Goal: Information Seeking & Learning: Understand process/instructions

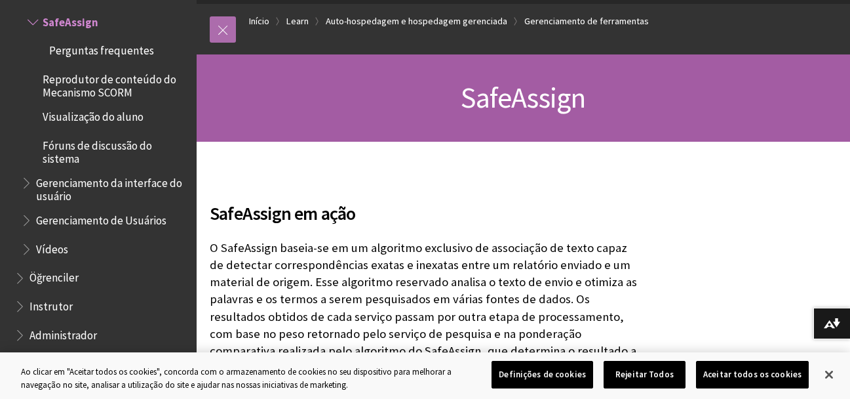
click at [223, 36] on link at bounding box center [223, 29] width 26 height 26
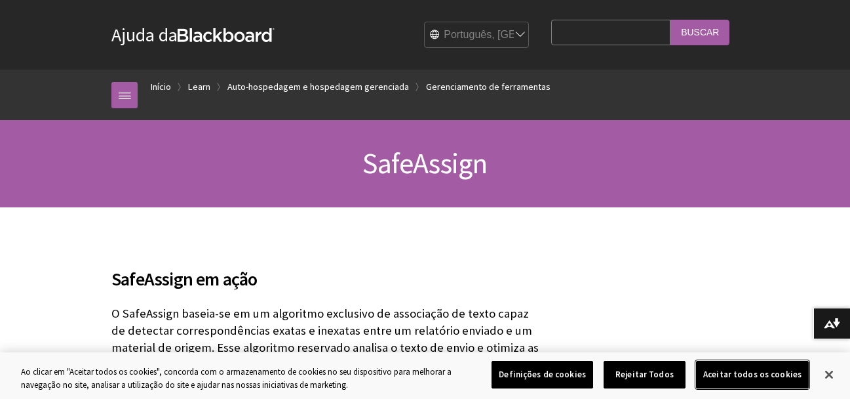
click at [716, 366] on button "Aceitar todos os cookies" at bounding box center [752, 375] width 113 height 28
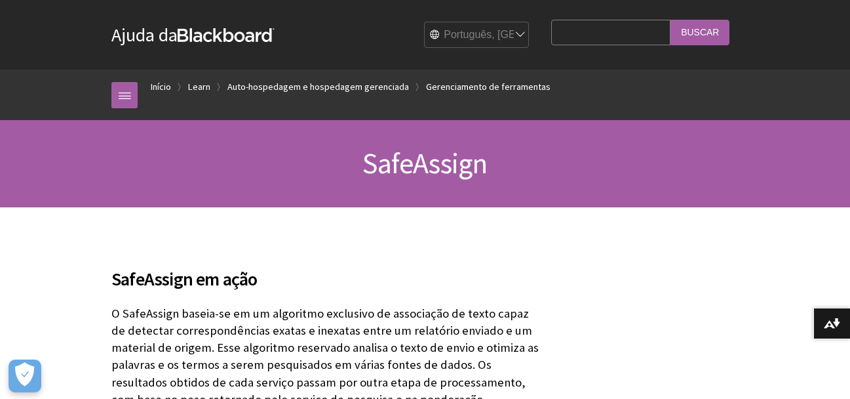
scroll to position [14, 0]
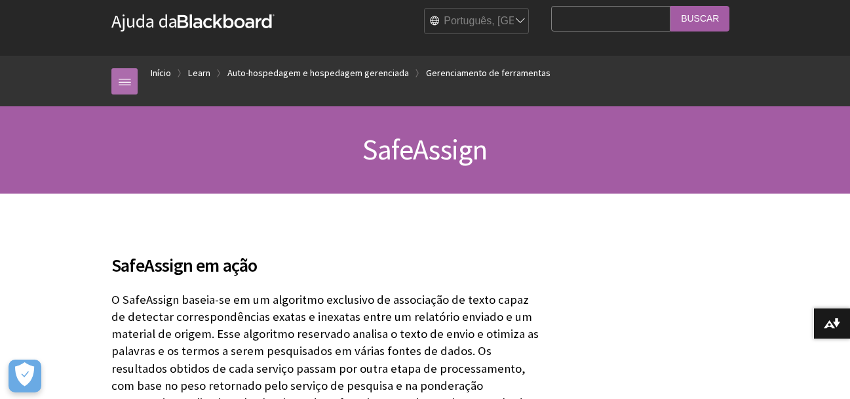
click at [123, 82] on link at bounding box center [124, 81] width 26 height 26
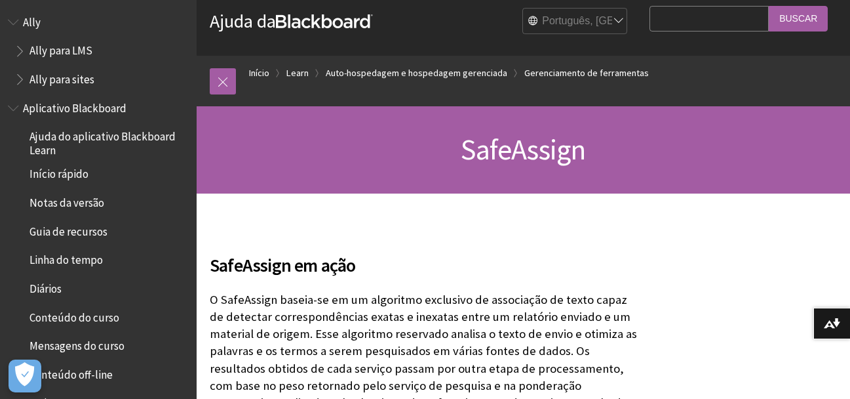
scroll to position [0, 0]
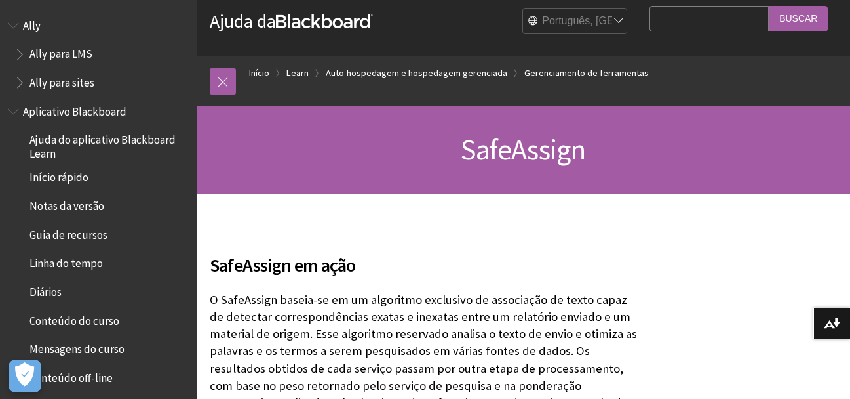
click at [327, 253] on h2 "SafeAssign em ação" at bounding box center [426, 256] width 433 height 43
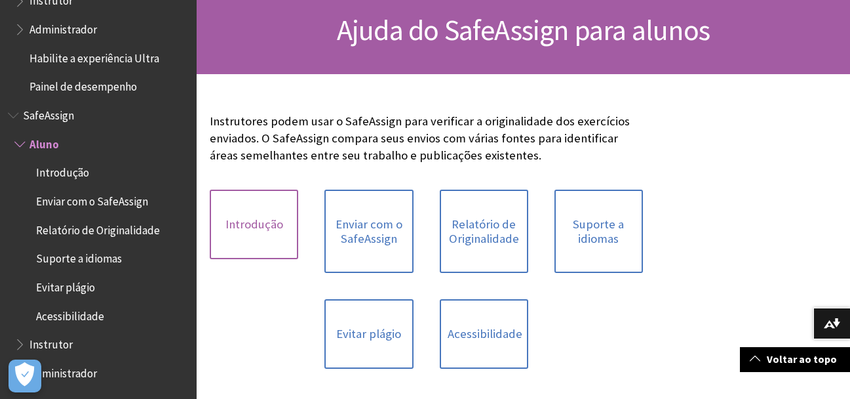
scroll to position [131, 0]
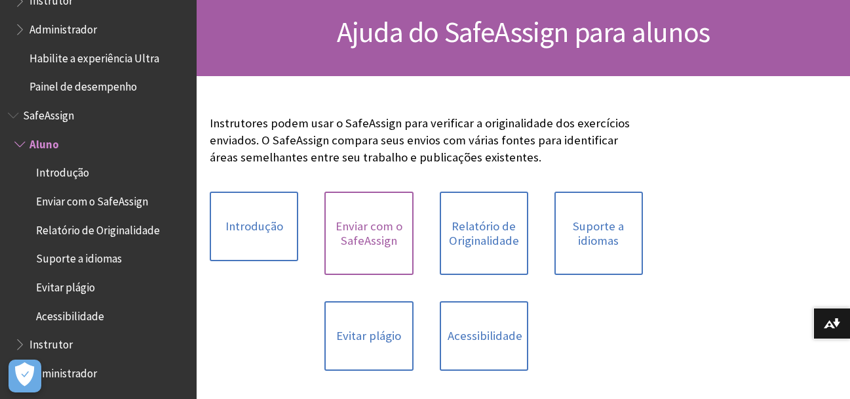
click at [357, 234] on link "Enviar com o SafeAssign" at bounding box center [368, 232] width 88 height 83
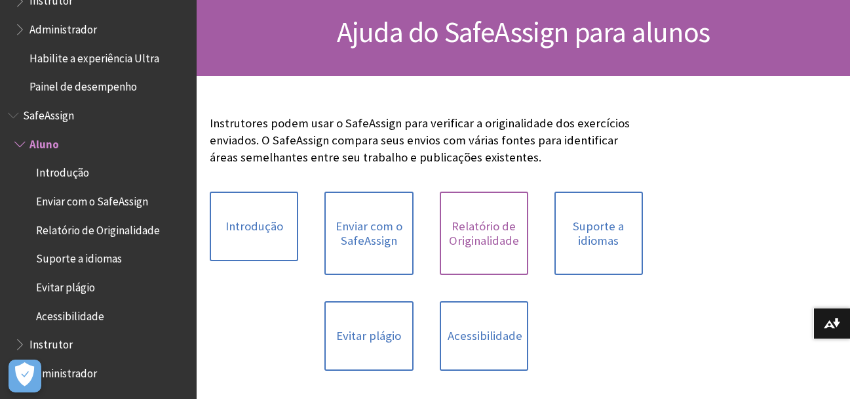
click at [480, 228] on link "Relatório de Originalidade" at bounding box center [484, 232] width 88 height 83
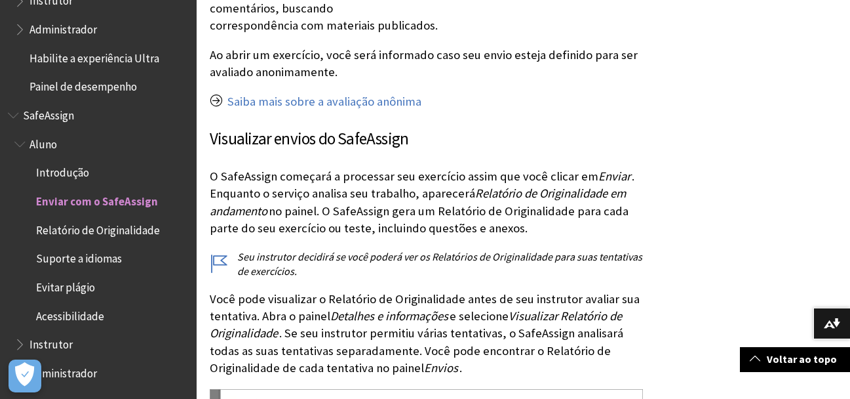
scroll to position [2098, 0]
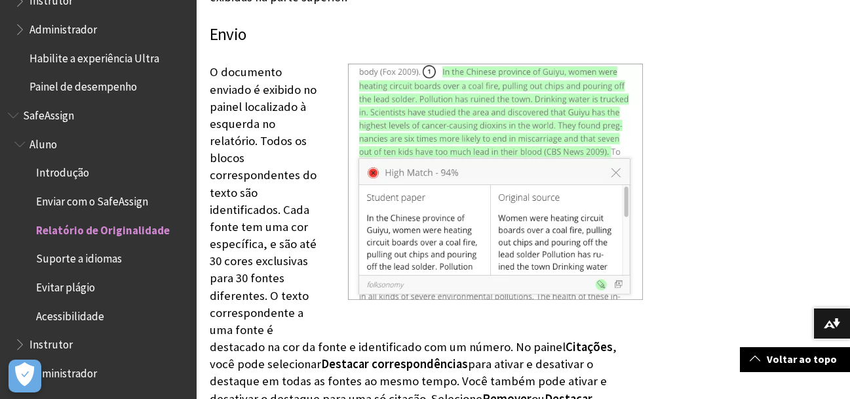
scroll to position [3408, 0]
